Goal: Task Accomplishment & Management: Manage account settings

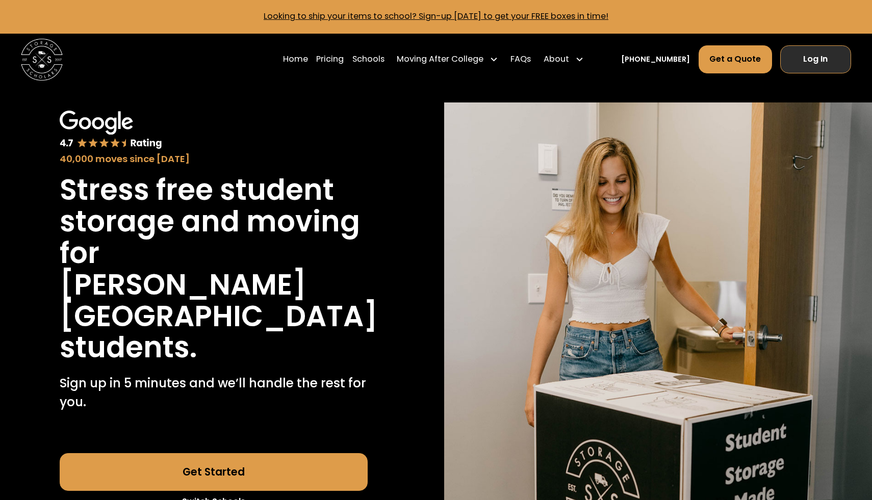
click at [808, 63] on link "Log In" at bounding box center [815, 59] width 71 height 28
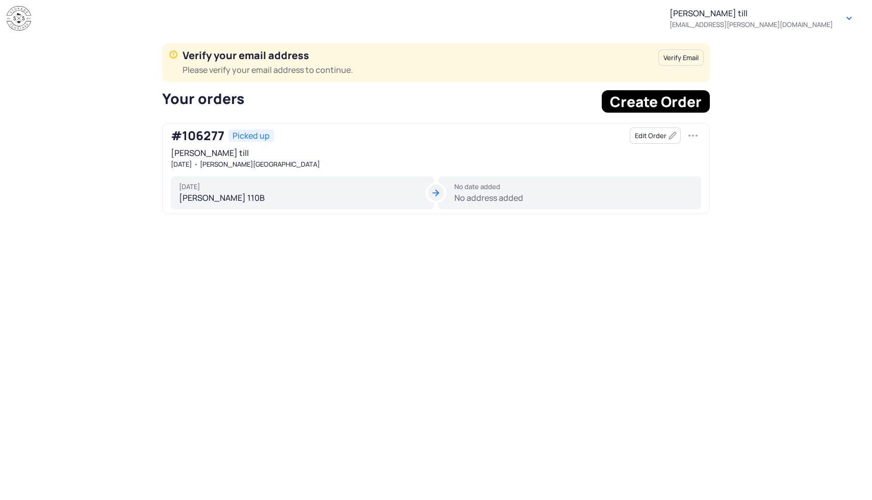
click at [438, 192] on tui-avatar at bounding box center [436, 193] width 16 height 16
click at [689, 134] on button "button" at bounding box center [693, 135] width 16 height 16
click at [664, 138] on button "Edit Order" at bounding box center [655, 135] width 51 height 16
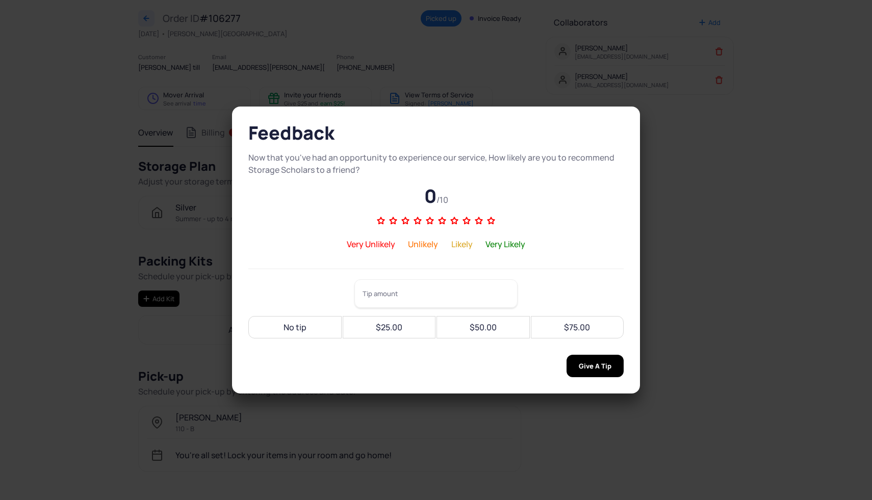
click at [318, 328] on div "No tip" at bounding box center [294, 327] width 81 height 22
type input "**"
click at [600, 362] on span "Give A Tip" at bounding box center [595, 366] width 33 height 22
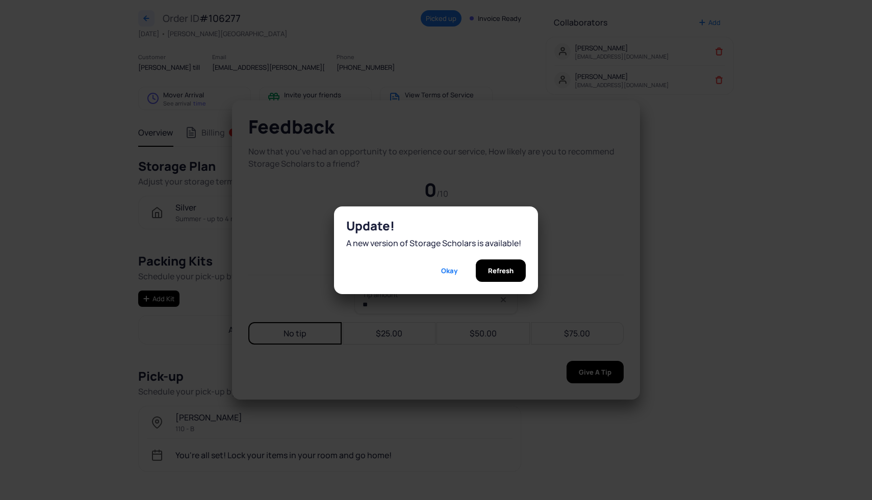
click at [496, 276] on span "Refresh" at bounding box center [500, 271] width 25 height 22
